Goal: Find specific page/section: Find specific page/section

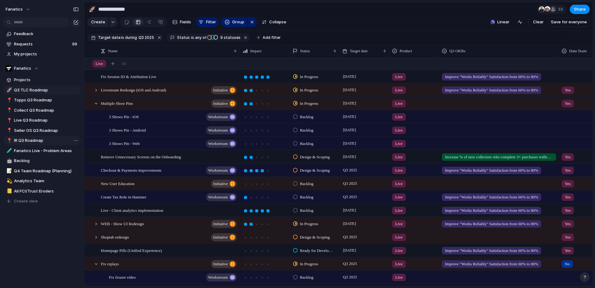
click at [29, 143] on span "IR Q3 Roadmap" at bounding box center [46, 141] width 65 height 6
type input "**********"
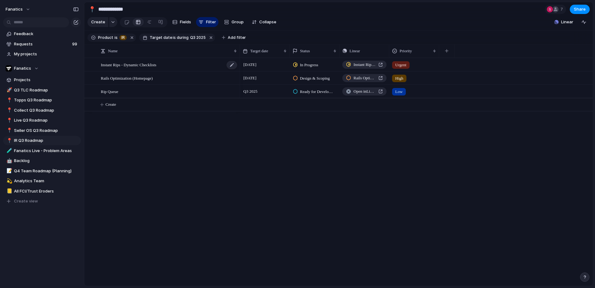
click at [156, 68] on span "Instant Rips - Dynamic Checklists" at bounding box center [128, 64] width 55 height 7
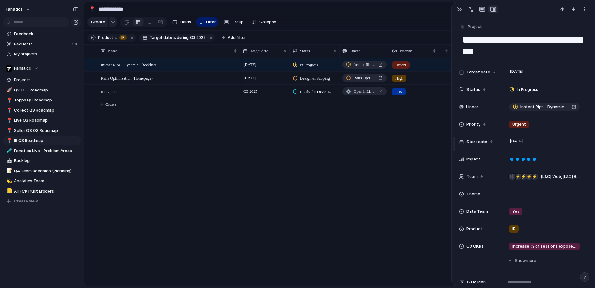
drag, startPoint x: 464, startPoint y: 141, endPoint x: 454, endPoint y: 142, distance: 10.7
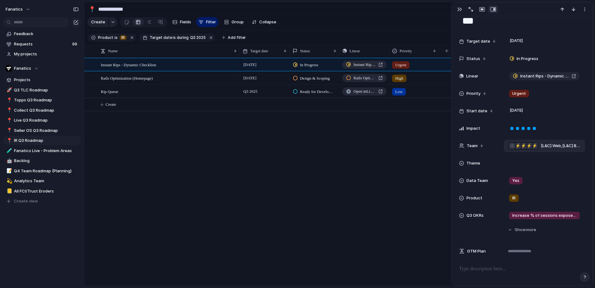
scroll to position [31, 0]
click at [530, 163] on div at bounding box center [545, 162] width 76 height 7
click at [474, 162] on div "FCI" at bounding box center [297, 144] width 595 height 288
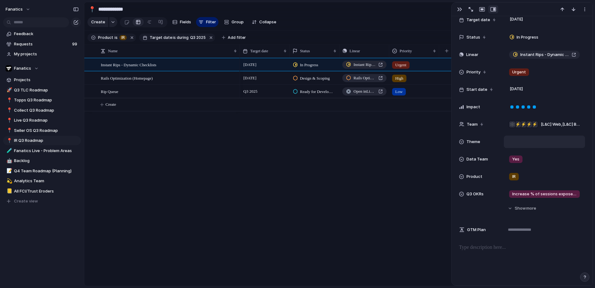
scroll to position [73, 0]
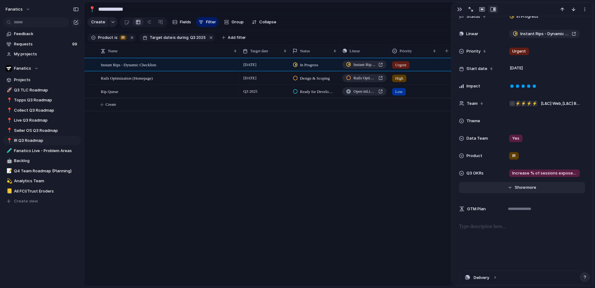
click at [515, 190] on span "Show" at bounding box center [520, 188] width 11 height 6
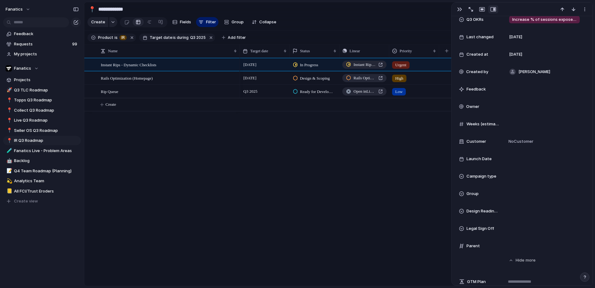
scroll to position [286, 0]
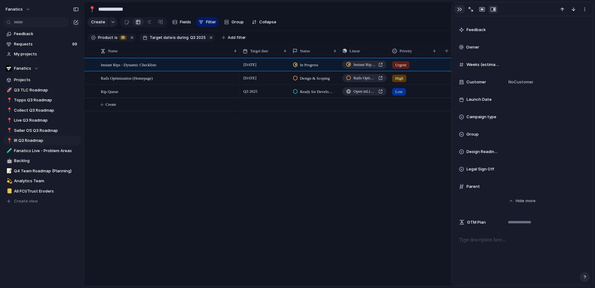
click at [457, 7] on button "button" at bounding box center [460, 9] width 10 height 8
